Goal: Task Accomplishment & Management: Manage account settings

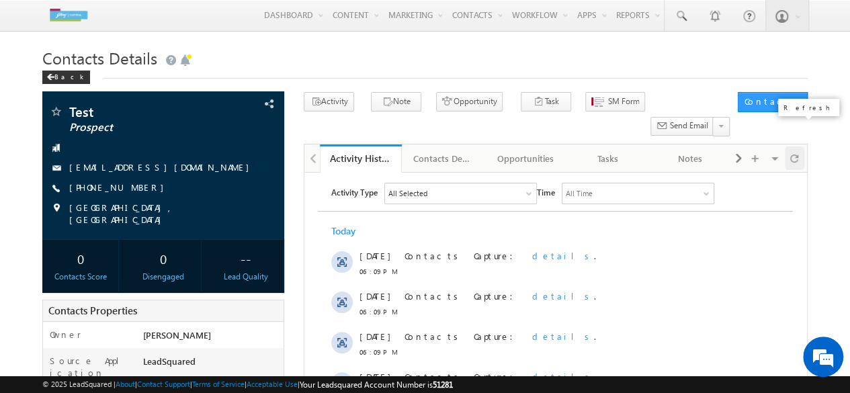
click at [796, 146] on span at bounding box center [794, 158] width 8 height 24
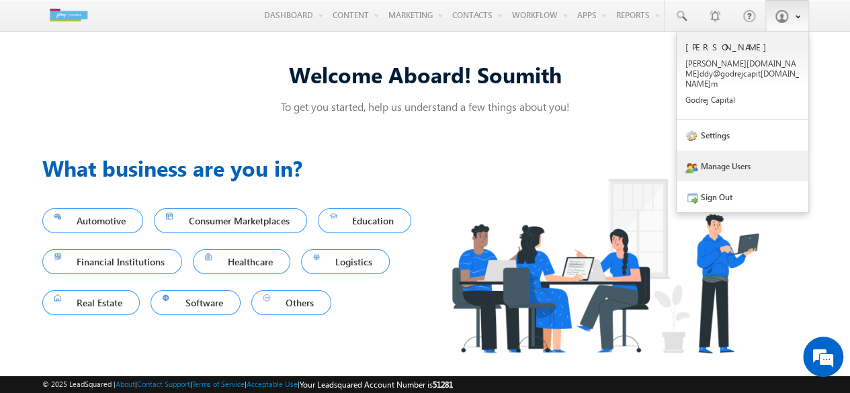
click at [717, 161] on link "Manage Users" at bounding box center [742, 165] width 132 height 31
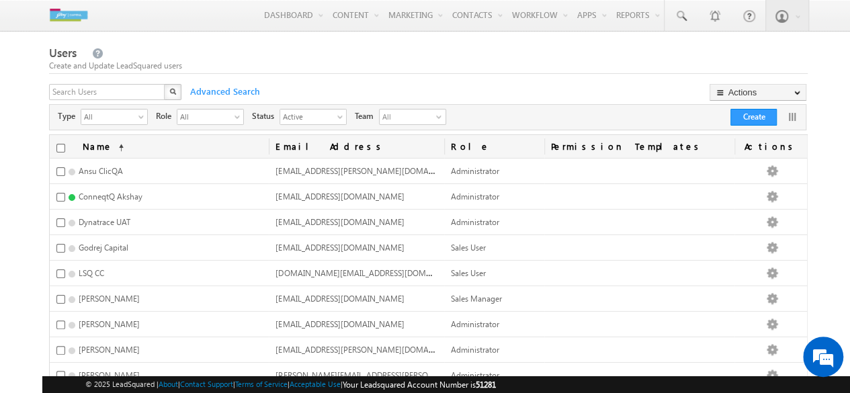
click at [529, 83] on div "Users Create and Update LeadSquared users X Advanced Search Actions Import User…" at bounding box center [428, 266] width 758 height 443
